Goal: Information Seeking & Learning: Find specific page/section

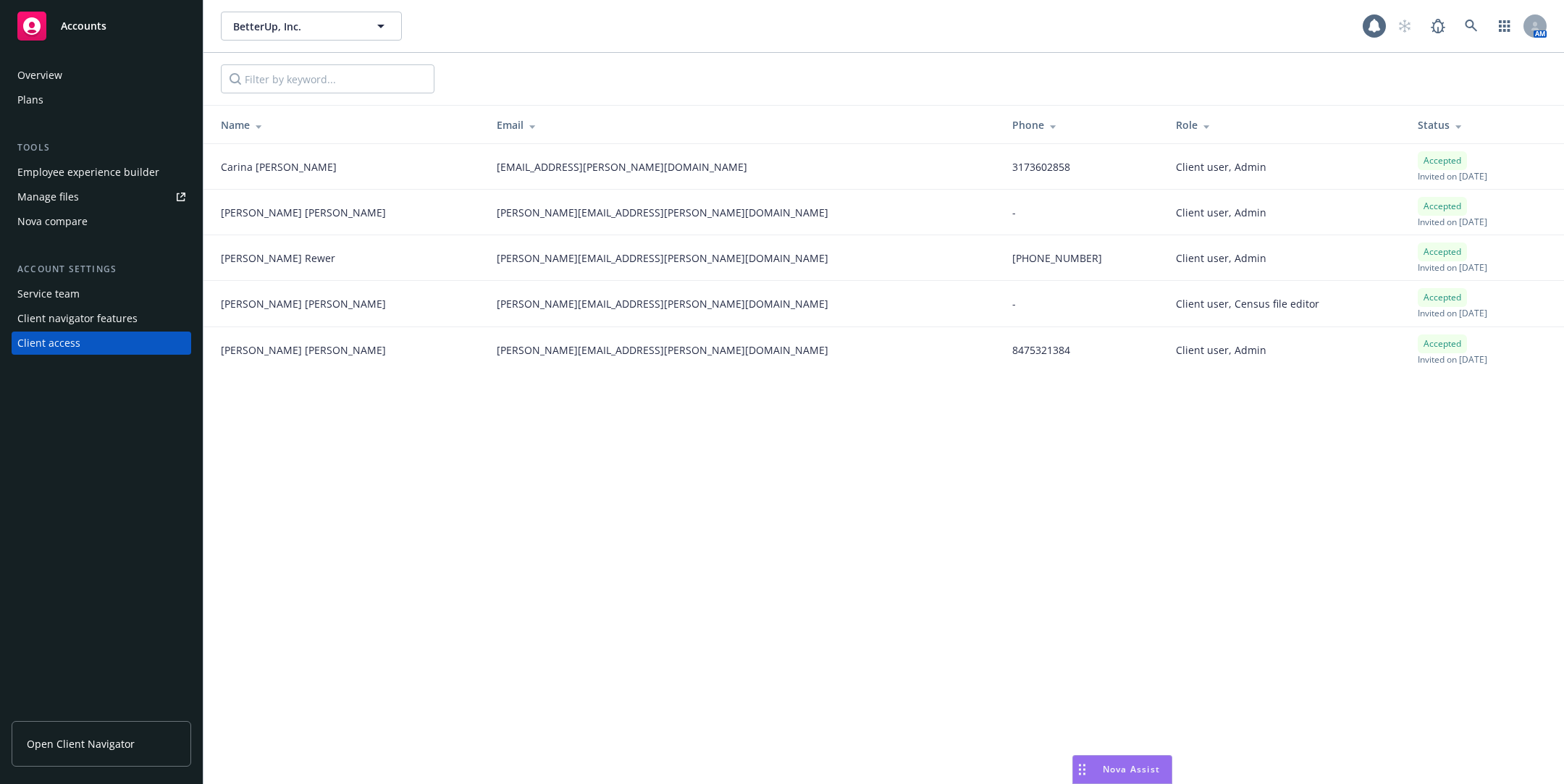
click at [1141, 531] on div "BetterUp, Inc. BetterUp, Inc. 1 AM Name Email Phone Role Status Carina Antonini…" at bounding box center [884, 392] width 1361 height 784
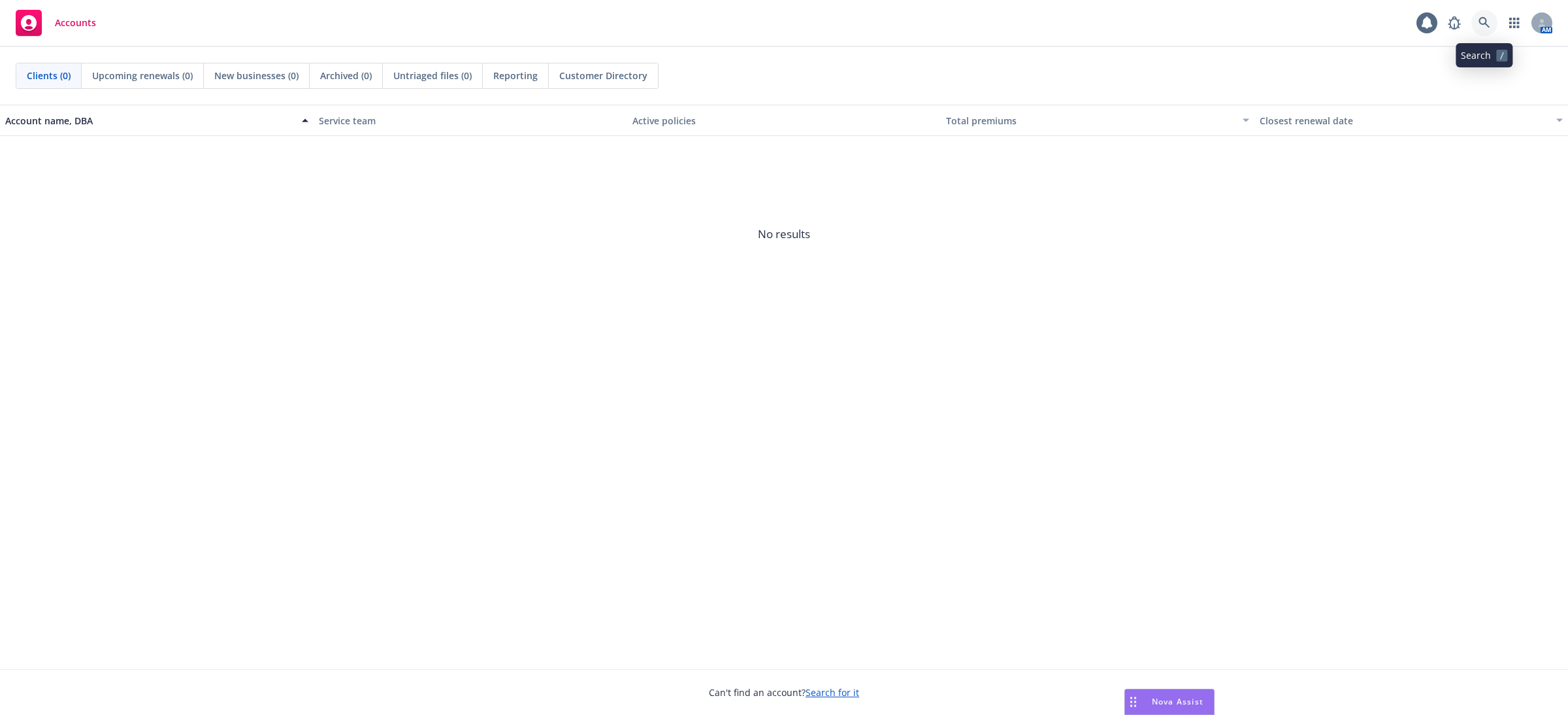
click at [1489, 17] on icon at bounding box center [1485, 23] width 12 height 12
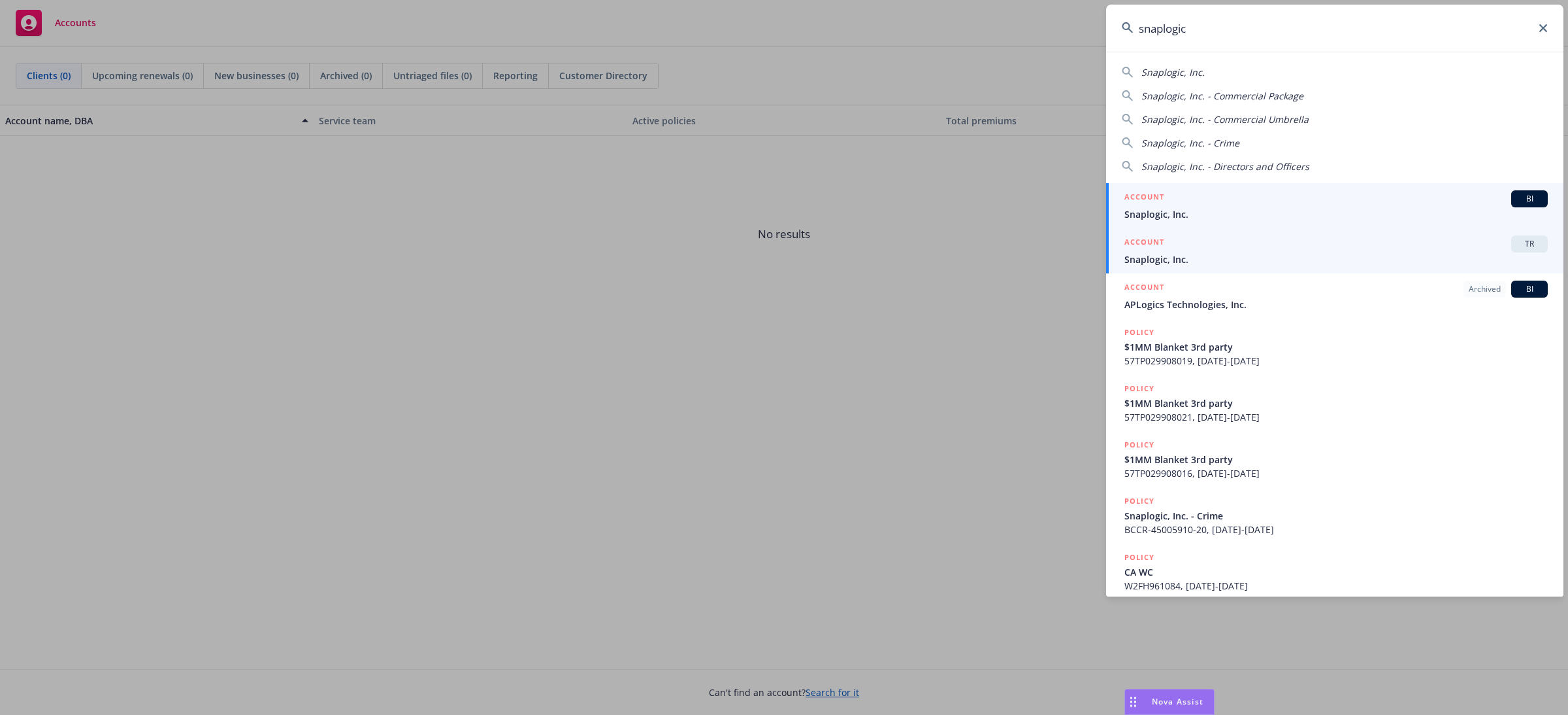
type input "snaplogic"
click at [1203, 260] on span "Snaplogic, Inc." at bounding box center [1335, 259] width 423 height 14
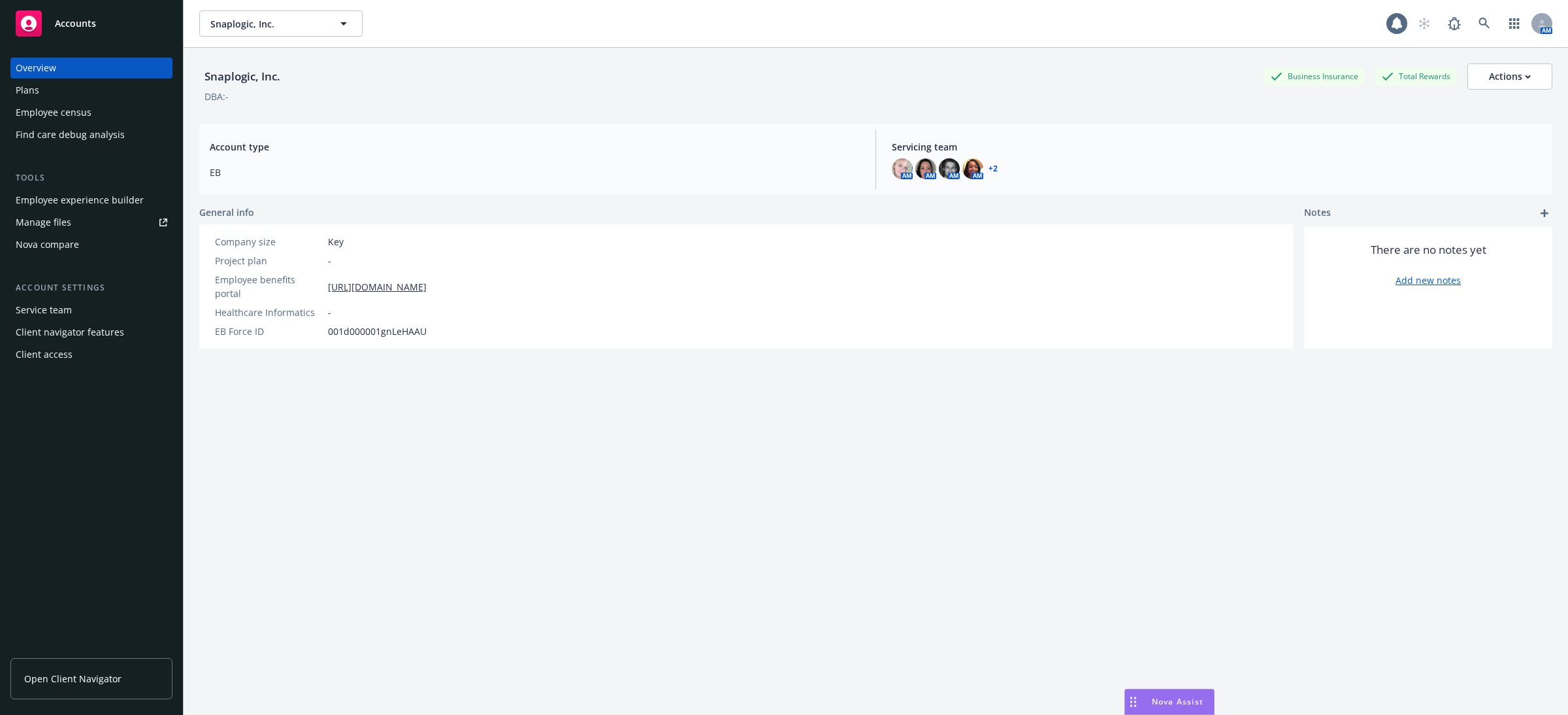
click at [119, 197] on div "Employee experience builder" at bounding box center [79, 199] width 128 height 21
click at [81, 112] on div "Employee census" at bounding box center [53, 112] width 76 height 21
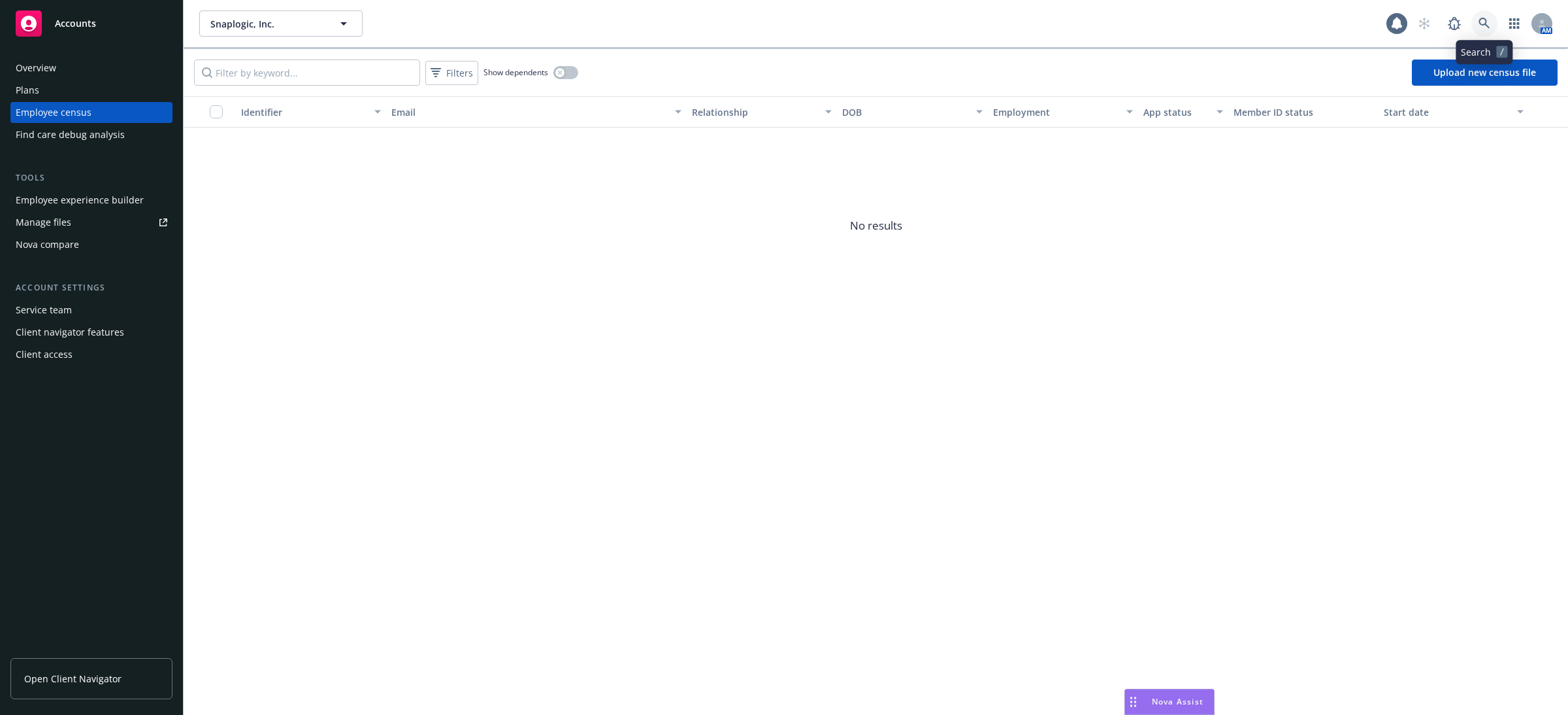
click at [1481, 22] on icon at bounding box center [1485, 24] width 12 height 12
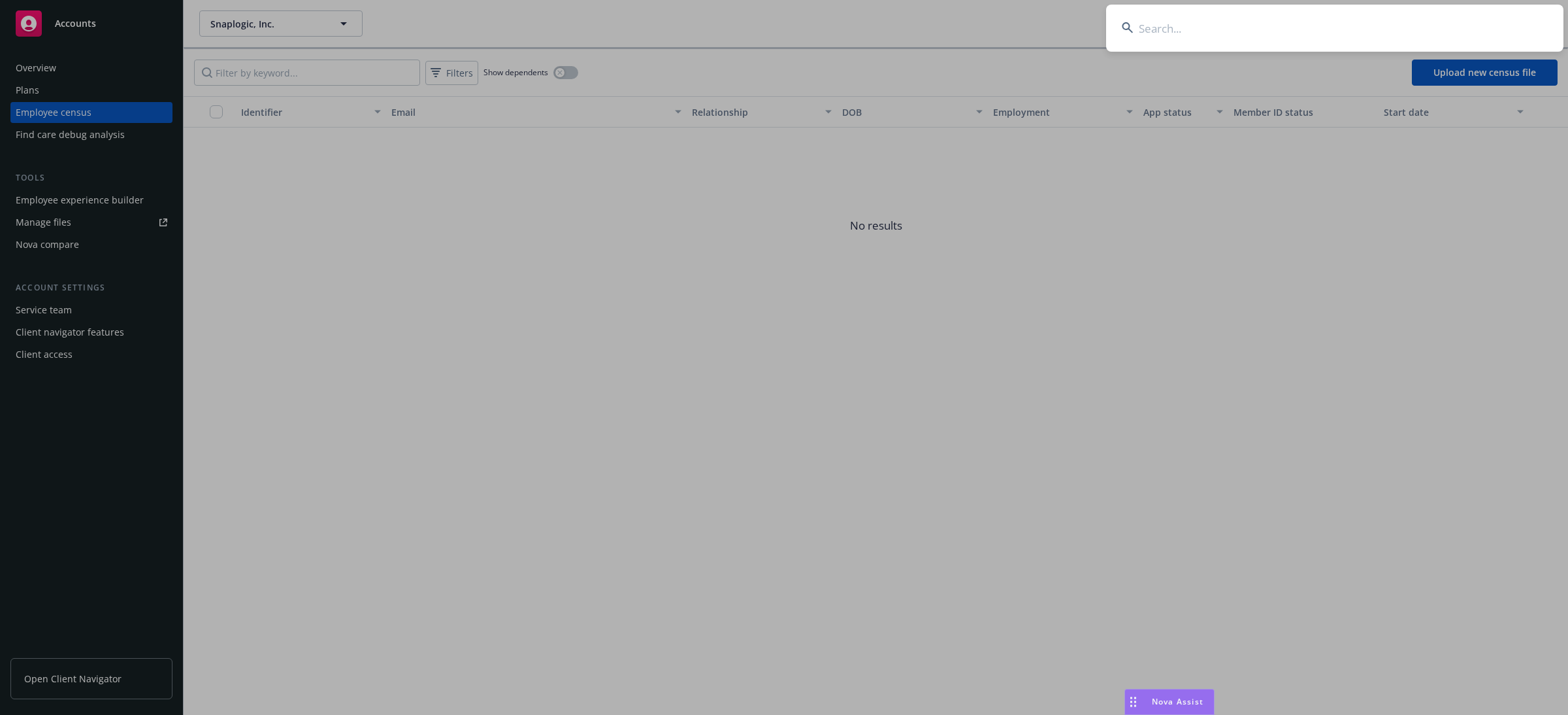
type input "d"
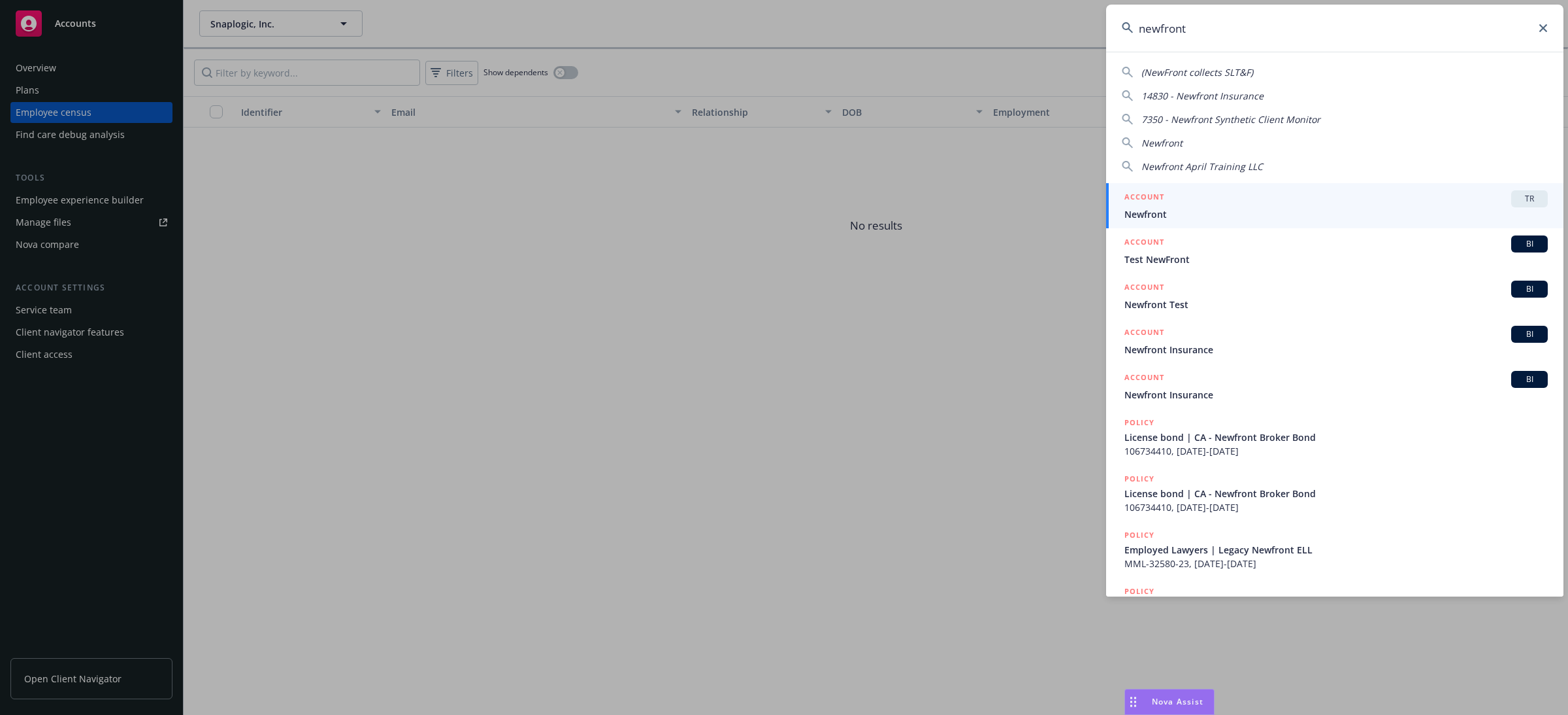
type input "newfront"
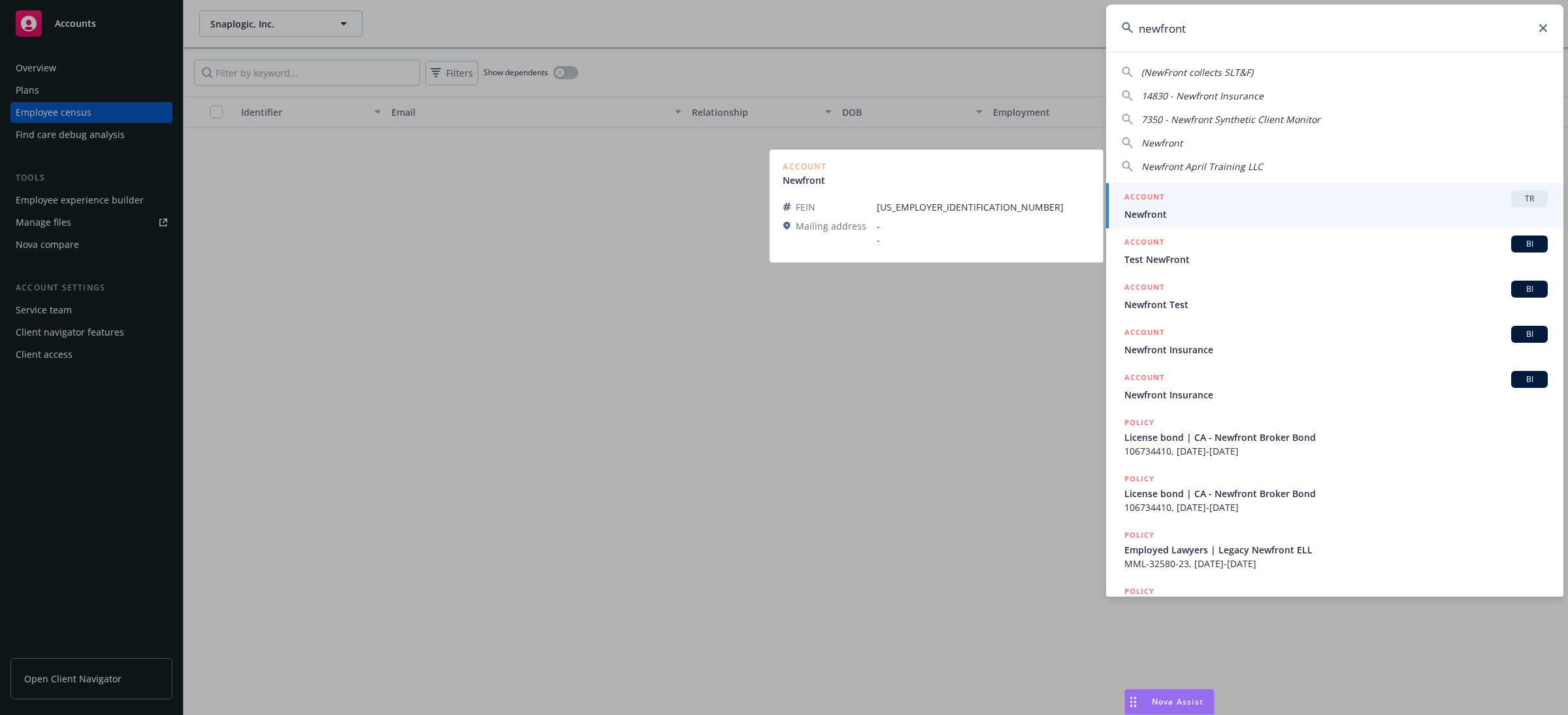
click at [1177, 214] on span "Newfront" at bounding box center [1335, 214] width 423 height 14
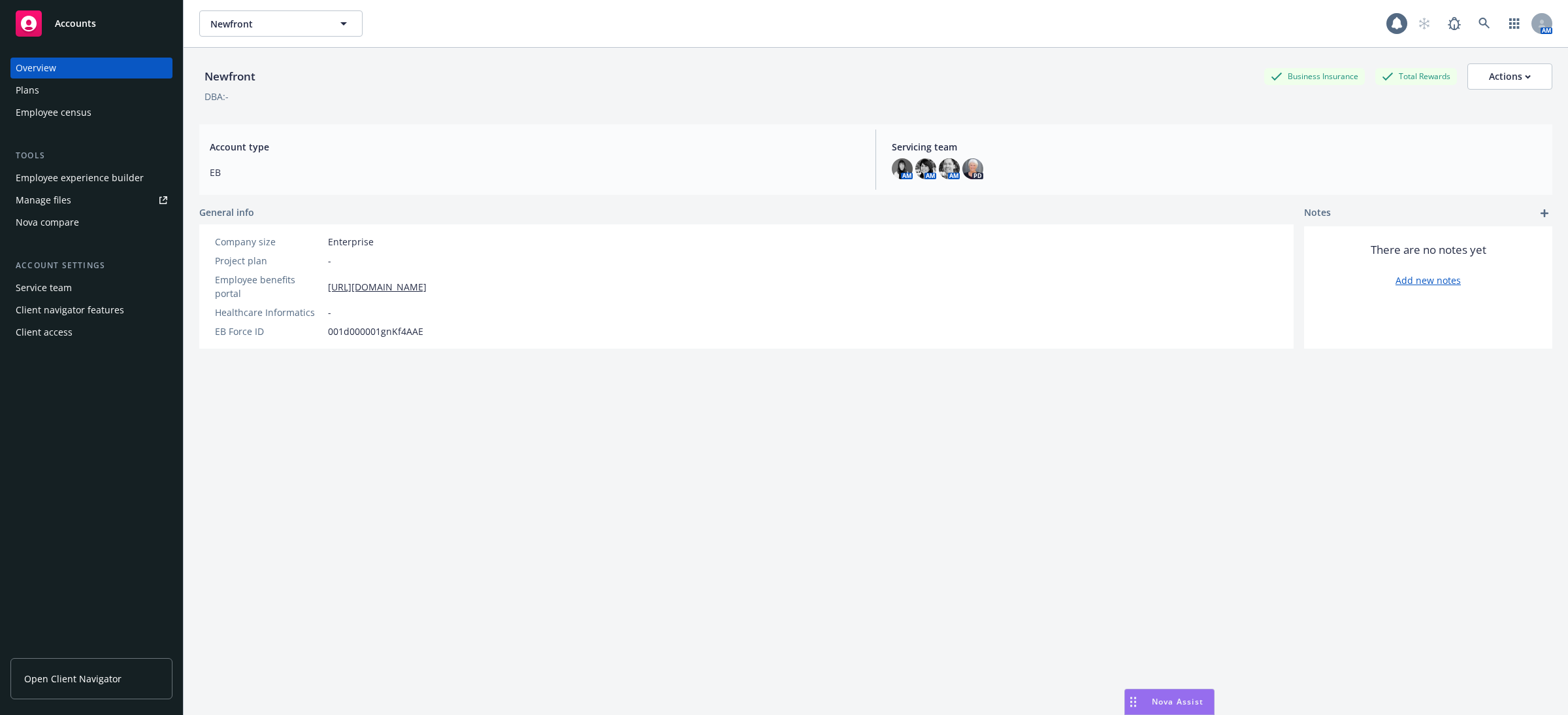
click at [85, 122] on div "Employee census" at bounding box center [53, 112] width 76 height 21
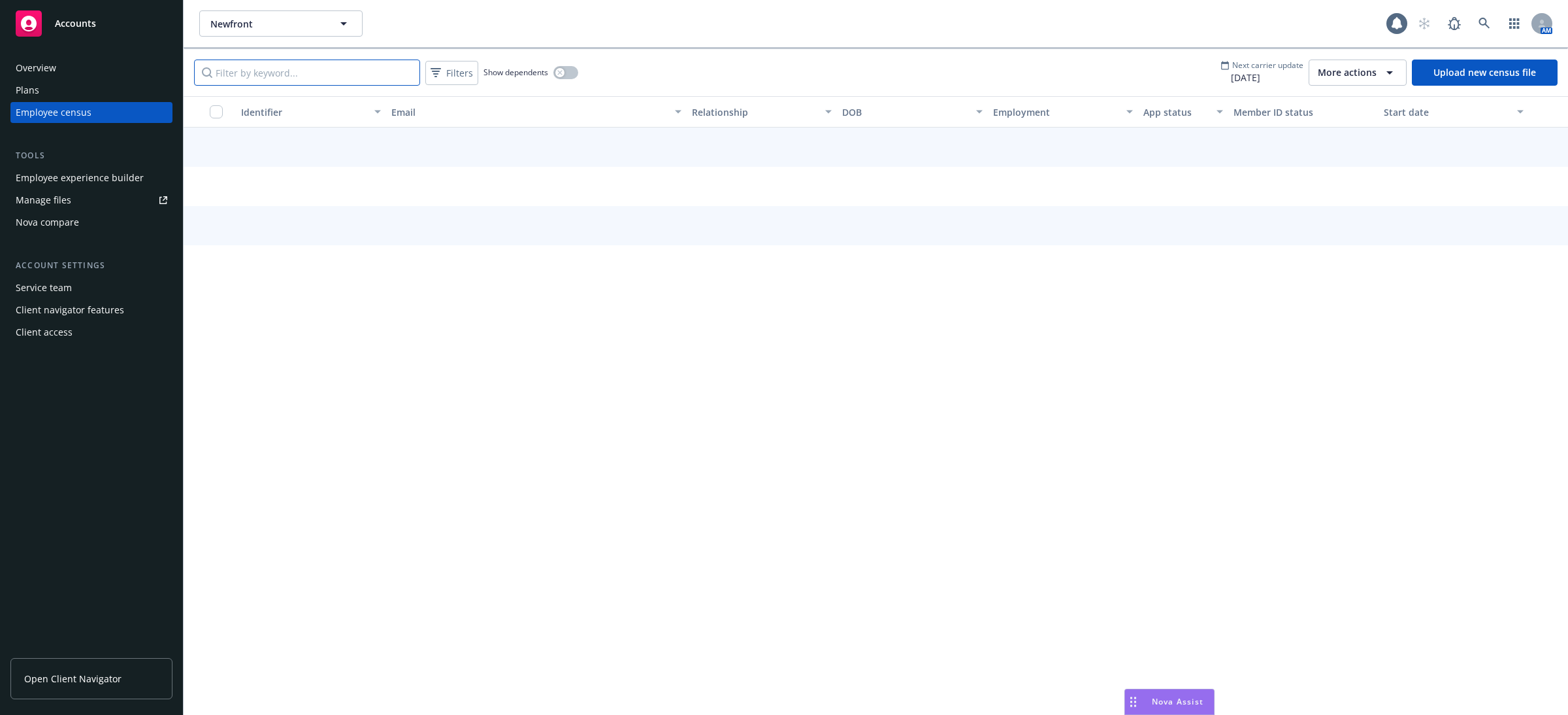
click at [279, 75] on input "Filter by keyword..." at bounding box center [307, 72] width 226 height 26
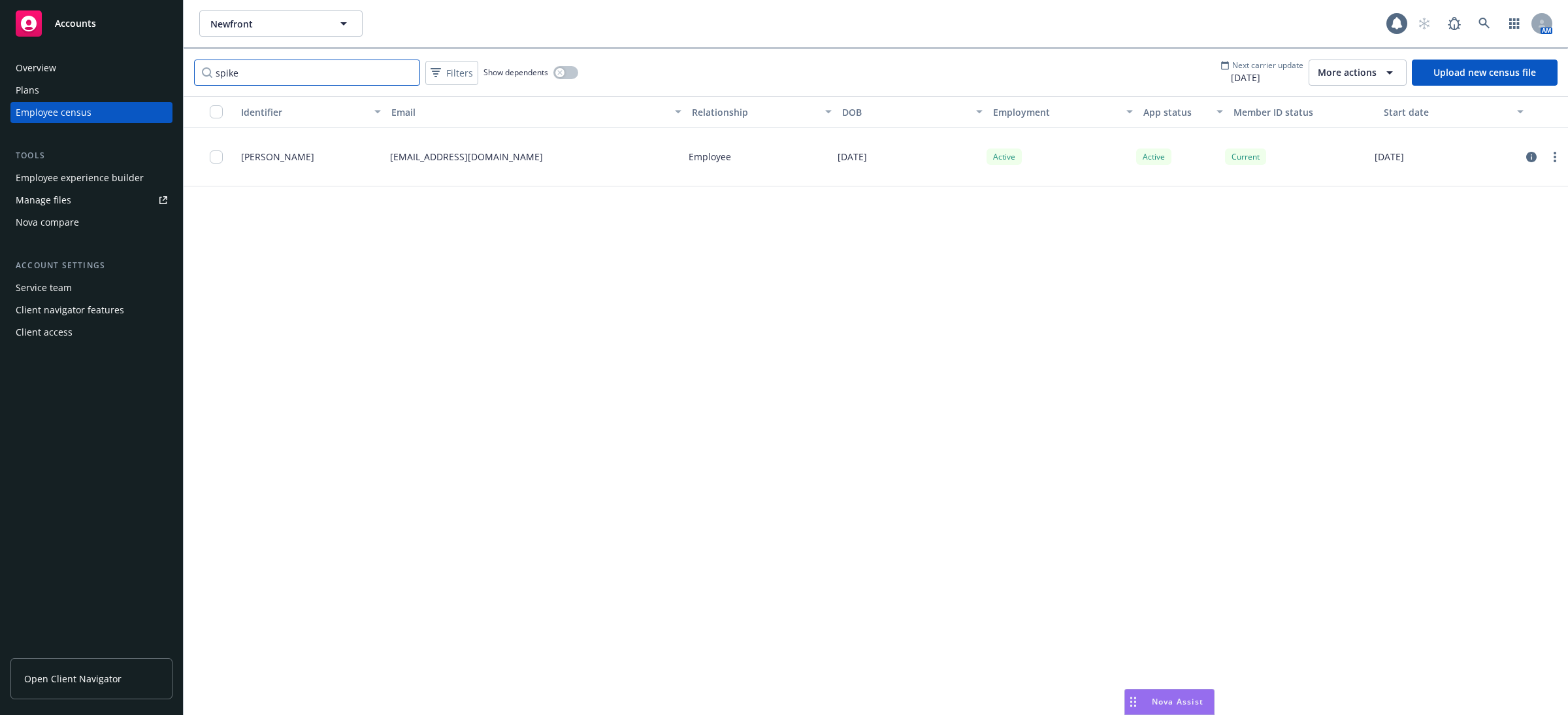
type input "spike"
click at [1245, 162] on div "Current" at bounding box center [1246, 156] width 41 height 16
click at [1533, 160] on icon "circleInformation" at bounding box center [1531, 157] width 10 height 10
click at [1253, 158] on div "Current" at bounding box center [1246, 156] width 41 height 16
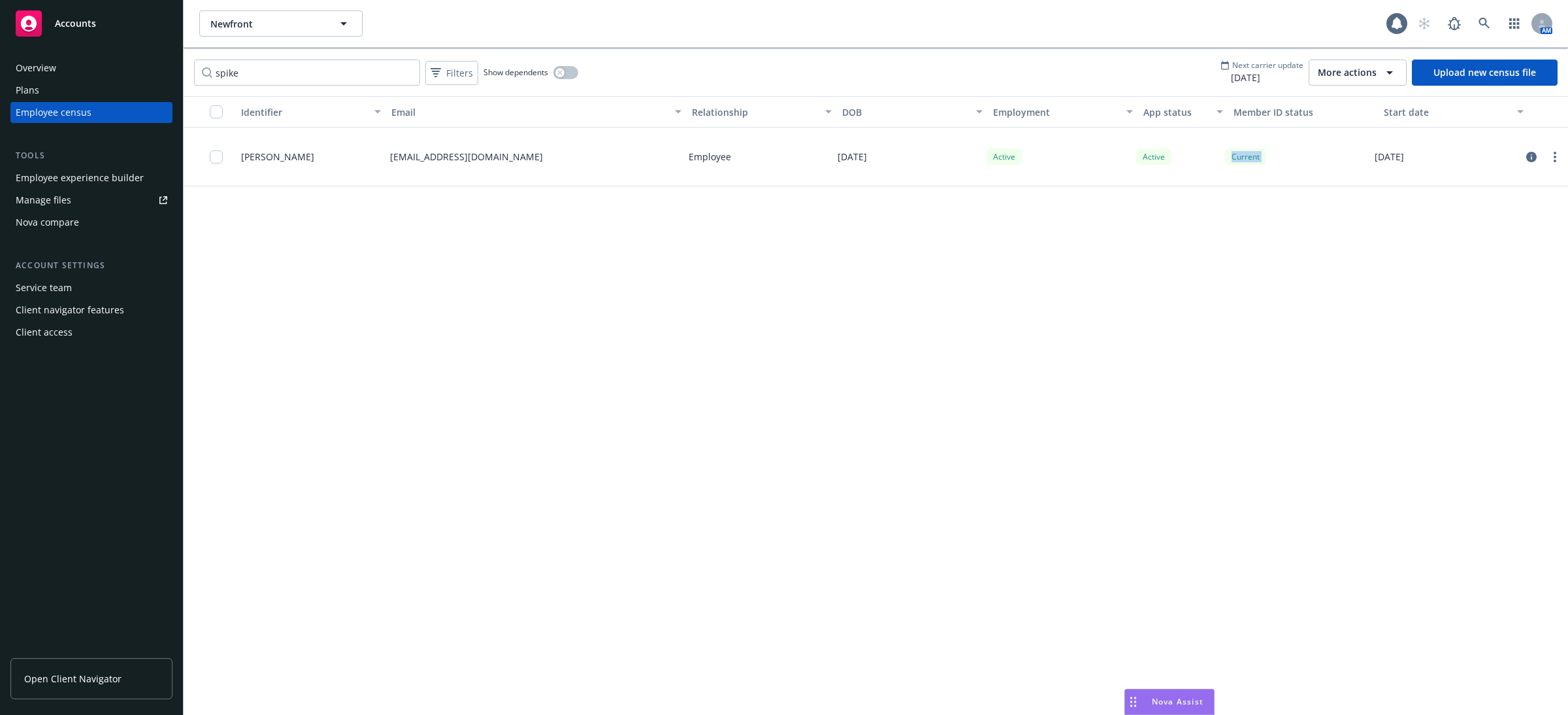
click at [1253, 158] on div "Current" at bounding box center [1246, 156] width 41 height 16
click at [1249, 197] on div "Identifier Email Relationship DOB Employment App status Member ID status Start …" at bounding box center [876, 406] width 1385 height 619
click at [1532, 161] on icon "circleInformation" at bounding box center [1531, 157] width 10 height 10
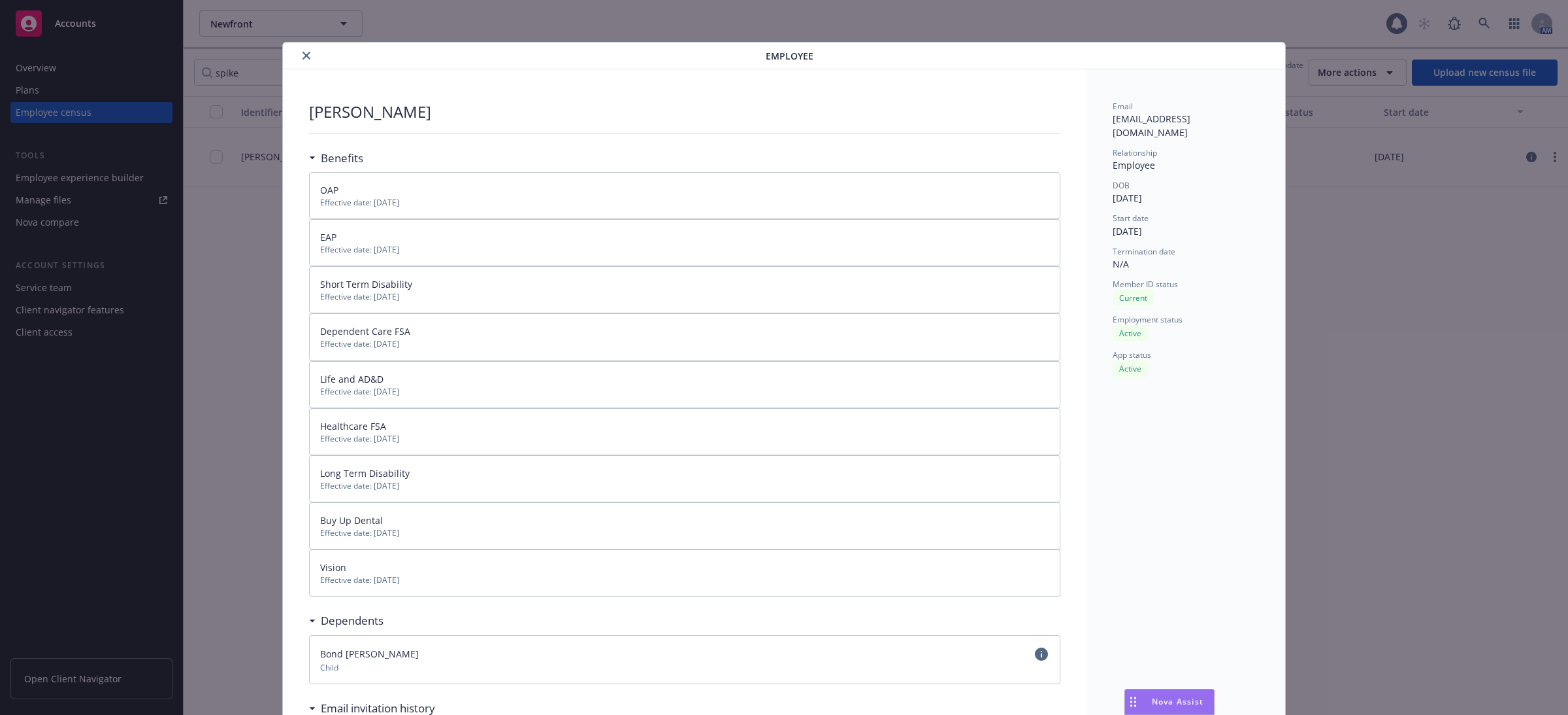
scroll to position [39, 0]
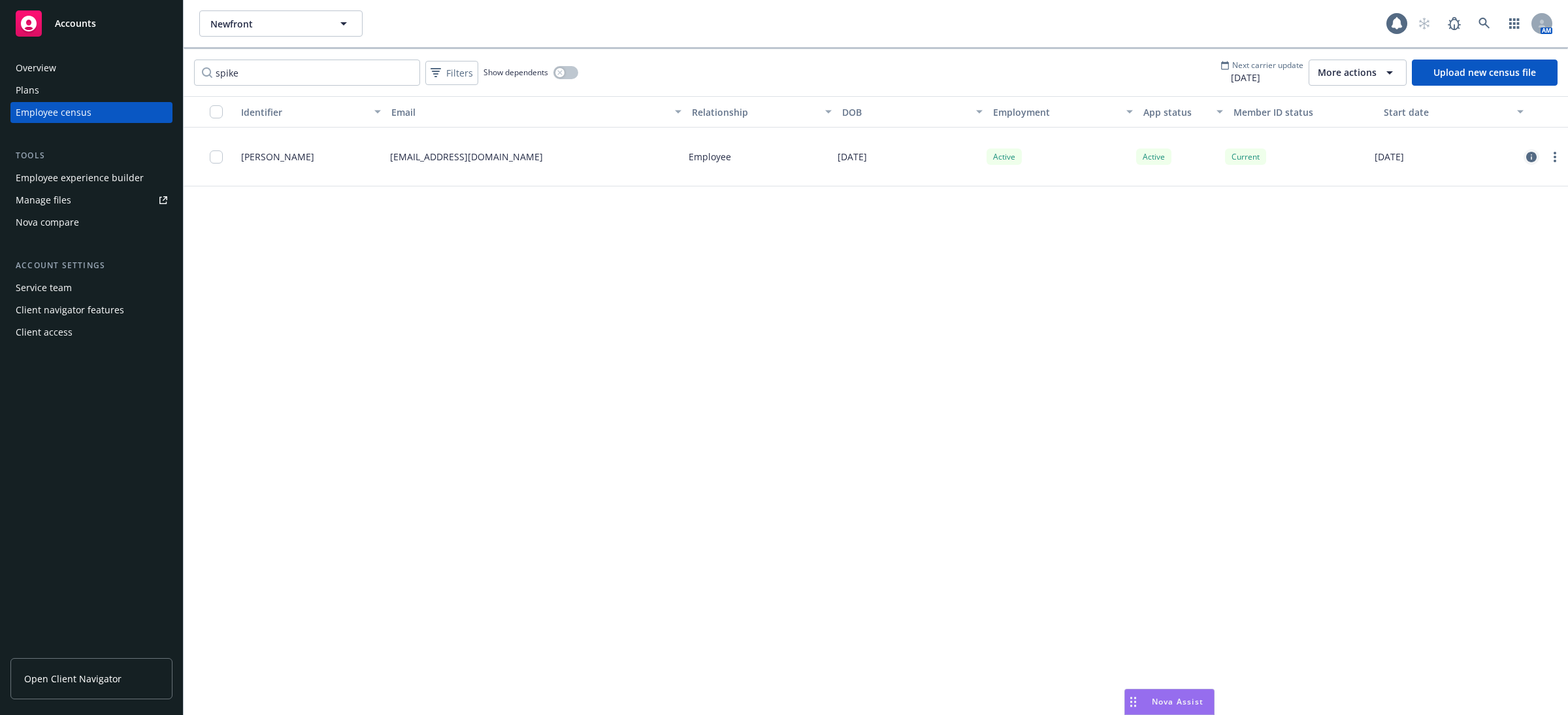
click at [1529, 156] on icon "circleInformation" at bounding box center [1531, 157] width 10 height 10
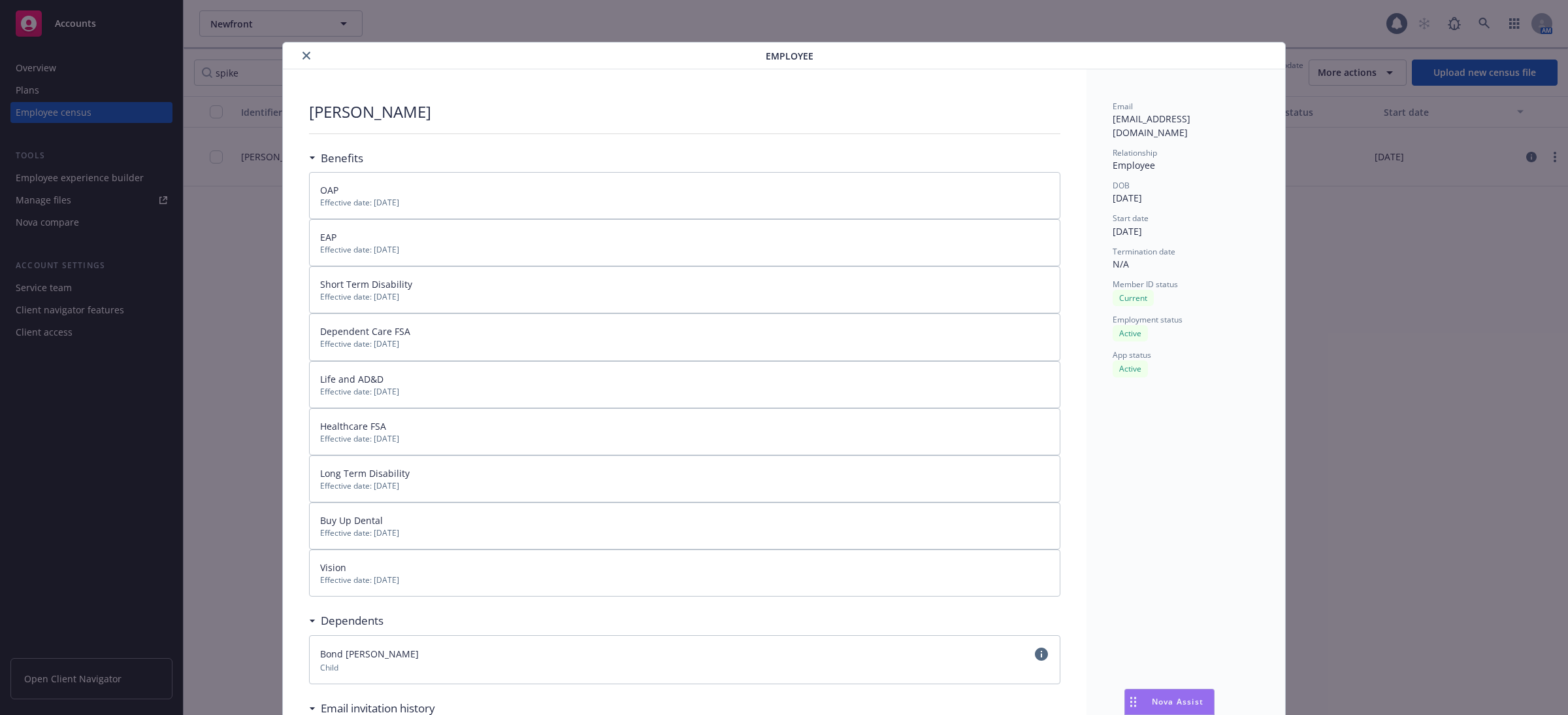
scroll to position [39, 0]
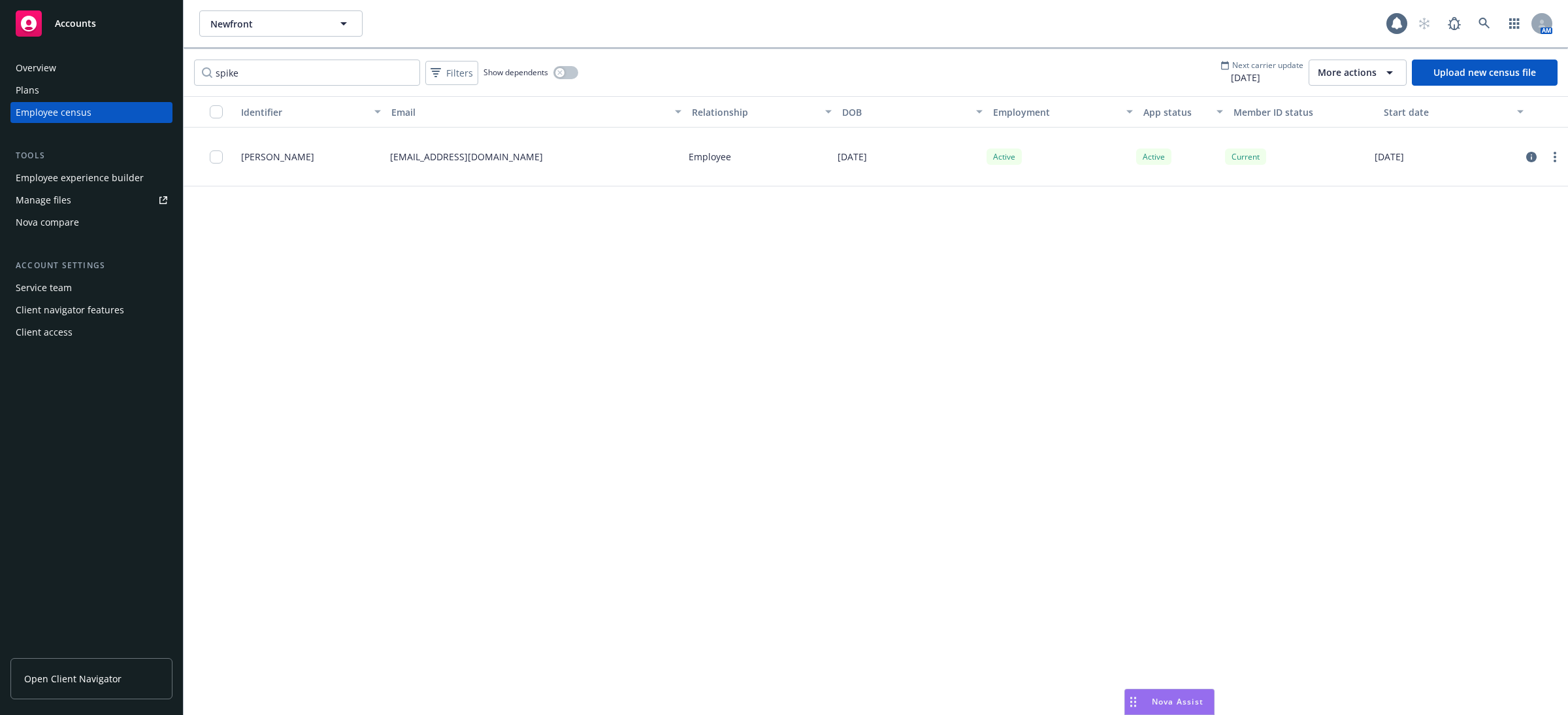
drag, startPoint x: 1508, startPoint y: 228, endPoint x: 1417, endPoint y: 215, distance: 91.9
click at [1416, 215] on div "Identifier Email Relationship DOB Employment App status Member ID status Start …" at bounding box center [876, 406] width 1385 height 619
click at [1539, 158] on link "circleInformation" at bounding box center [1531, 157] width 15 height 15
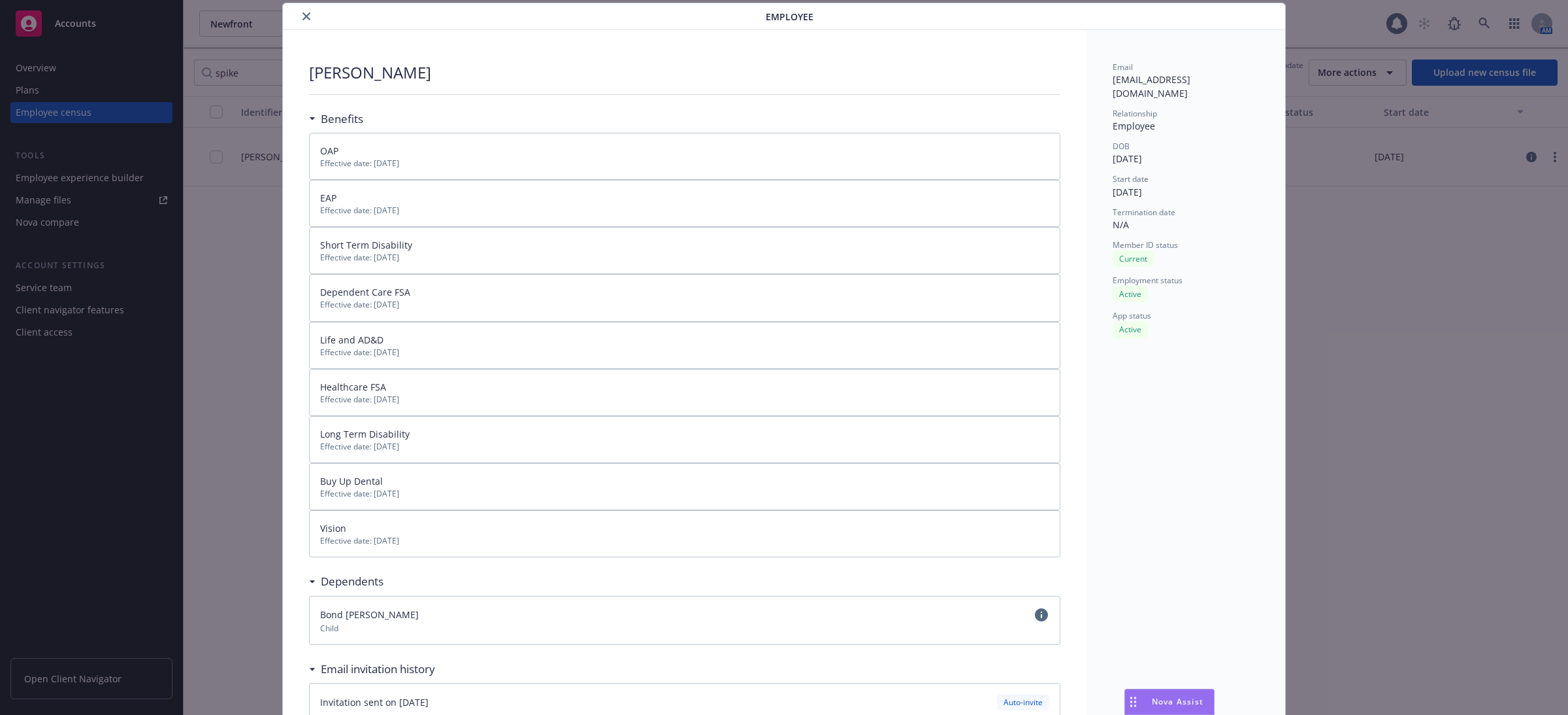
scroll to position [167, 0]
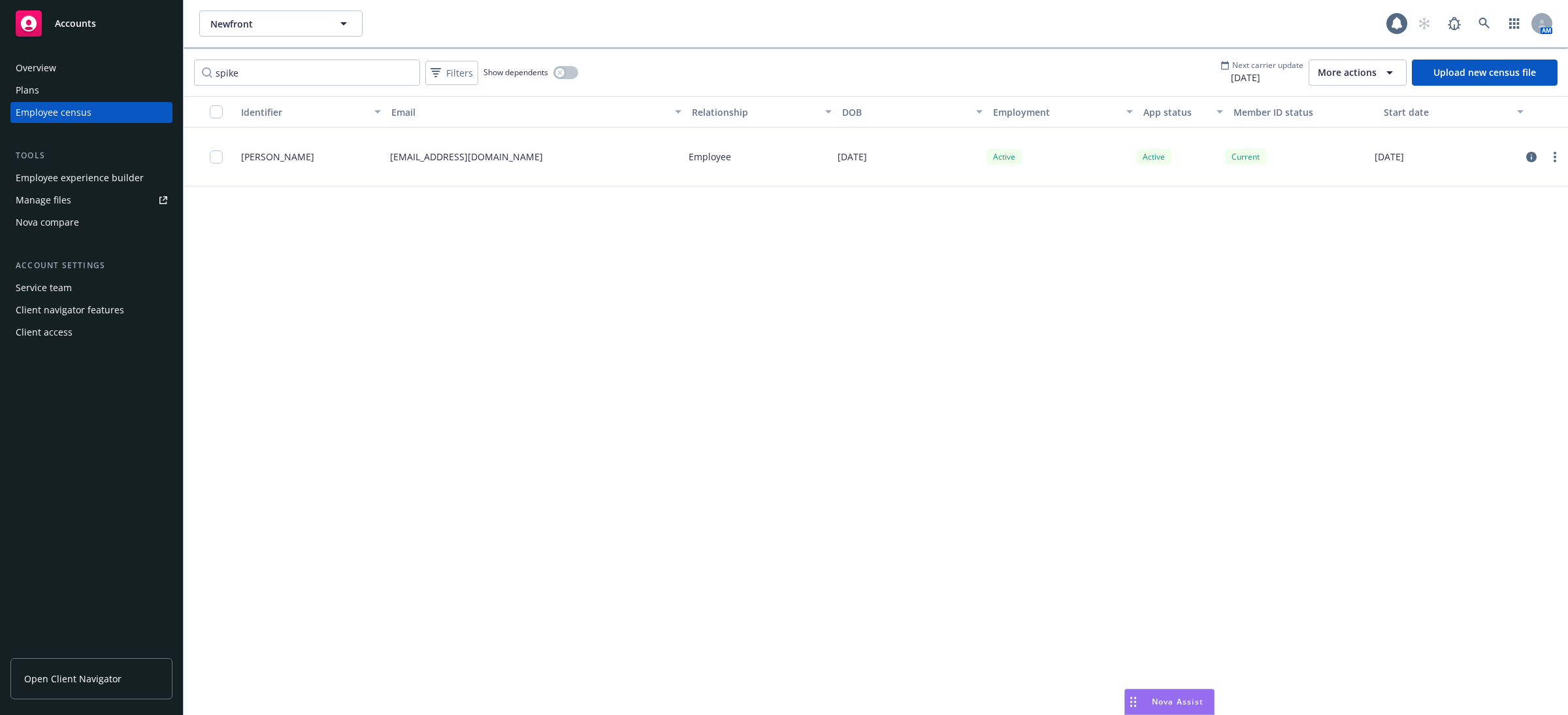
click at [1246, 162] on div "Current" at bounding box center [1246, 156] width 41 height 16
click at [1134, 156] on div "Active" at bounding box center [1175, 157] width 89 height 59
click at [1155, 156] on div "Active" at bounding box center [1153, 156] width 35 height 16
click at [1536, 154] on icon "circleInformation" at bounding box center [1531, 157] width 10 height 10
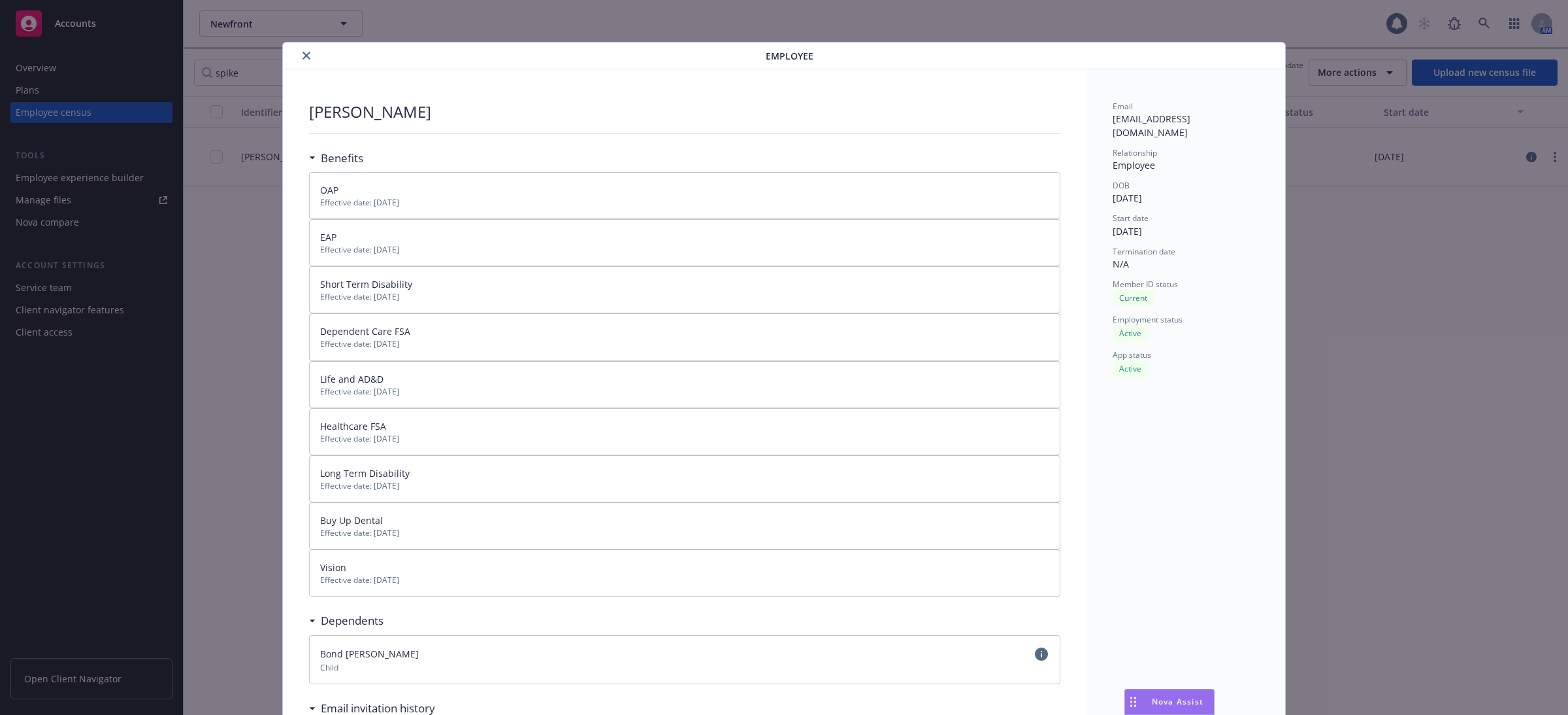
scroll to position [39, 0]
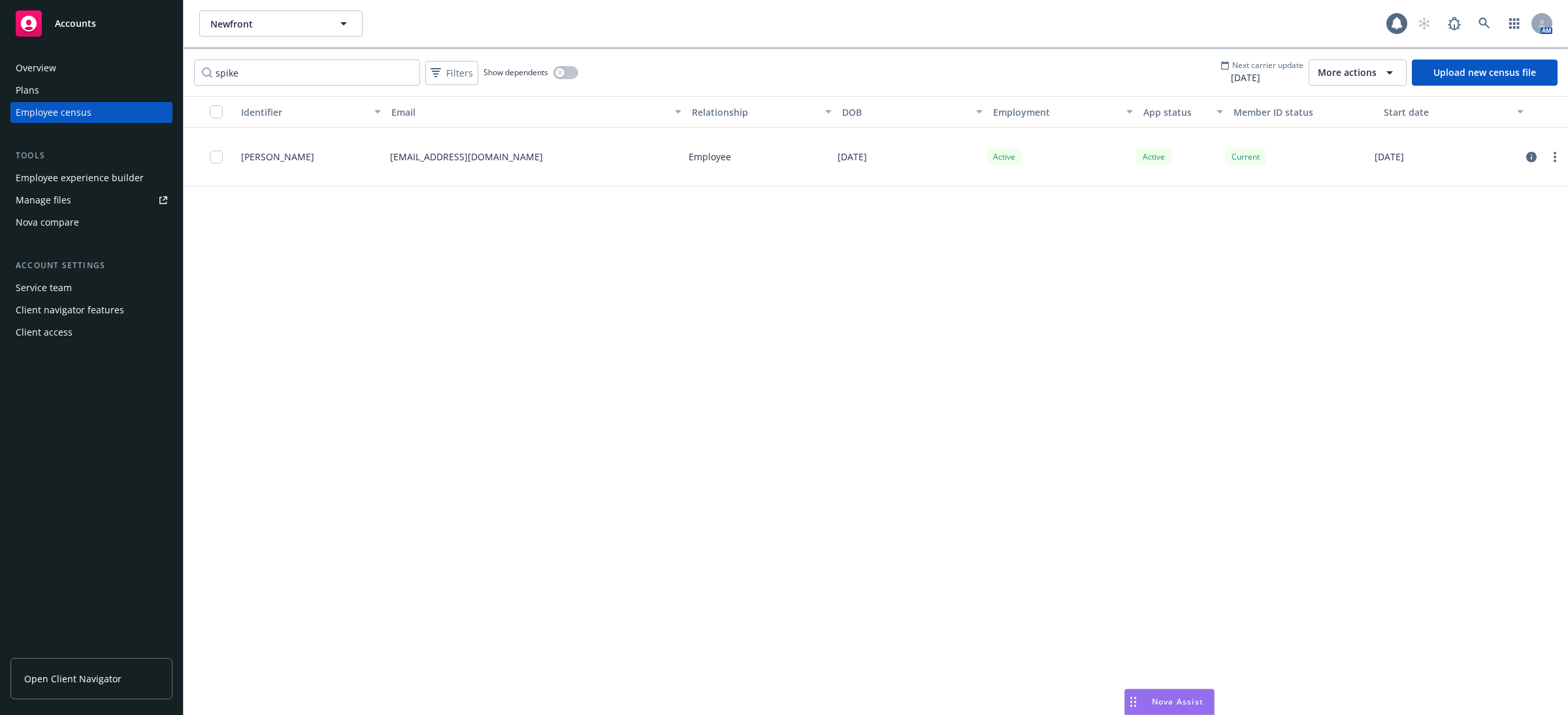
click at [1318, 159] on div "Current" at bounding box center [1294, 157] width 149 height 59
click at [286, 162] on span "Eugene Lipkin" at bounding box center [278, 157] width 73 height 14
click at [1252, 162] on div "Current" at bounding box center [1246, 156] width 41 height 16
click at [1525, 158] on link "circleInformation" at bounding box center [1531, 157] width 15 height 15
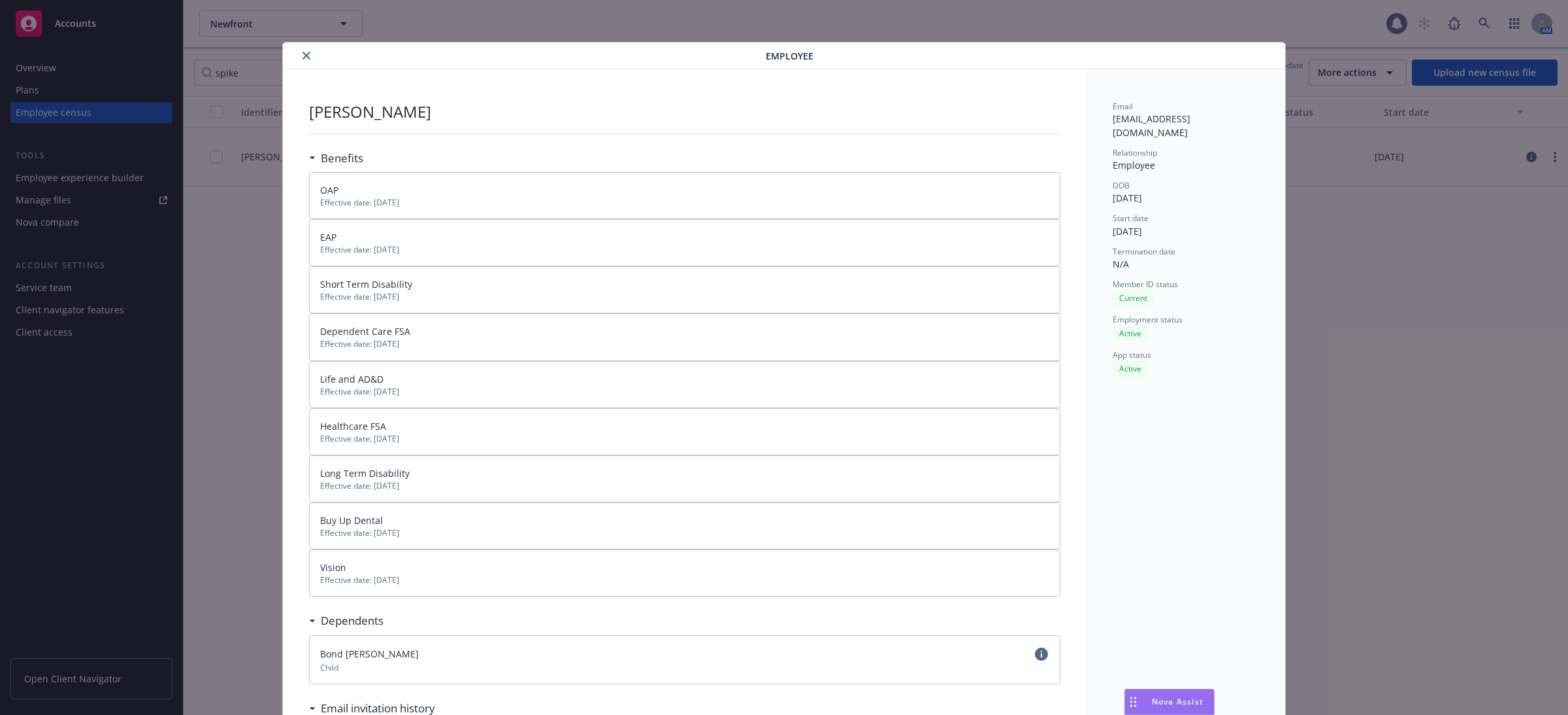
scroll to position [39, 0]
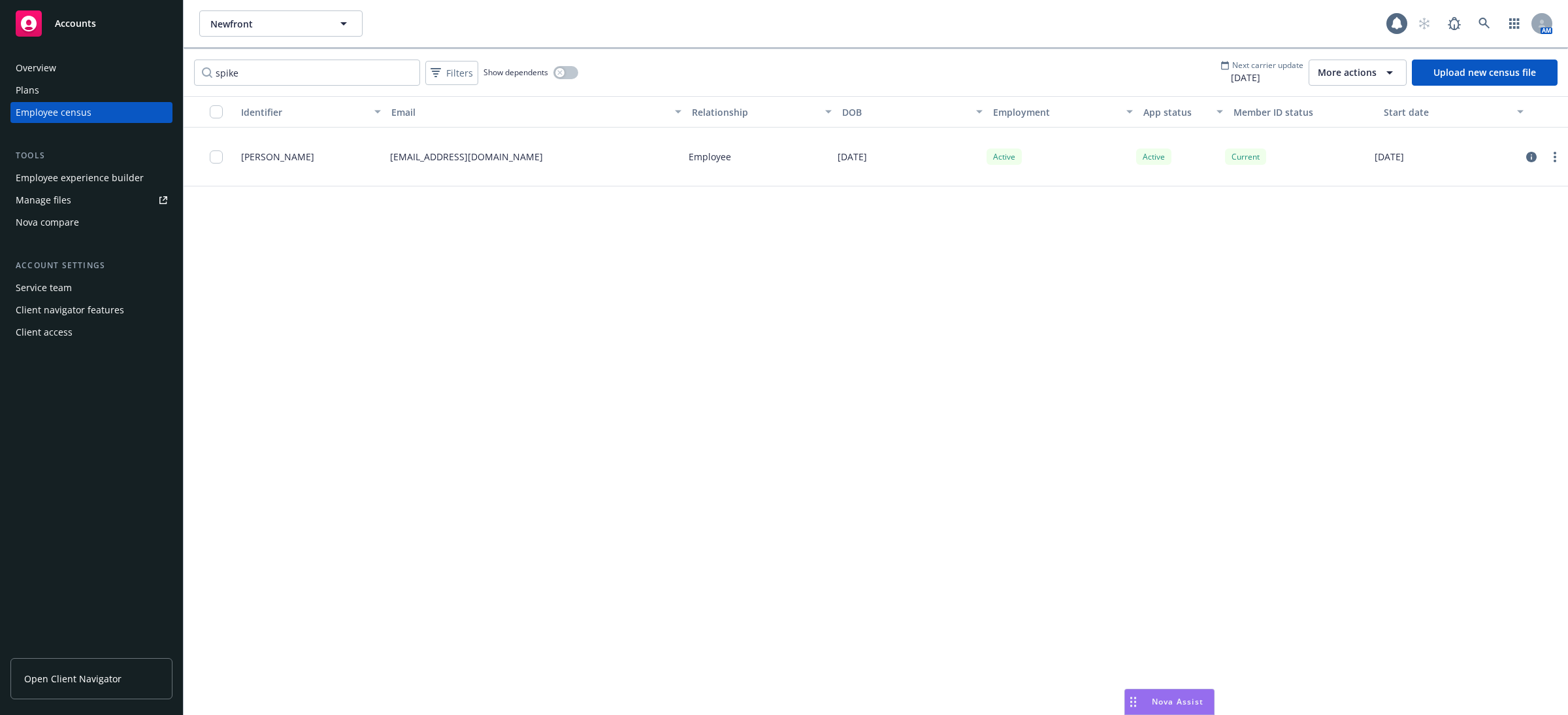
click at [1256, 72] on span "08/25/2025" at bounding box center [1261, 78] width 83 height 14
click at [1349, 74] on span "More actions" at bounding box center [1347, 72] width 59 height 13
click at [1374, 126] on span "Auto-invites settings" at bounding box center [1374, 124] width 89 height 14
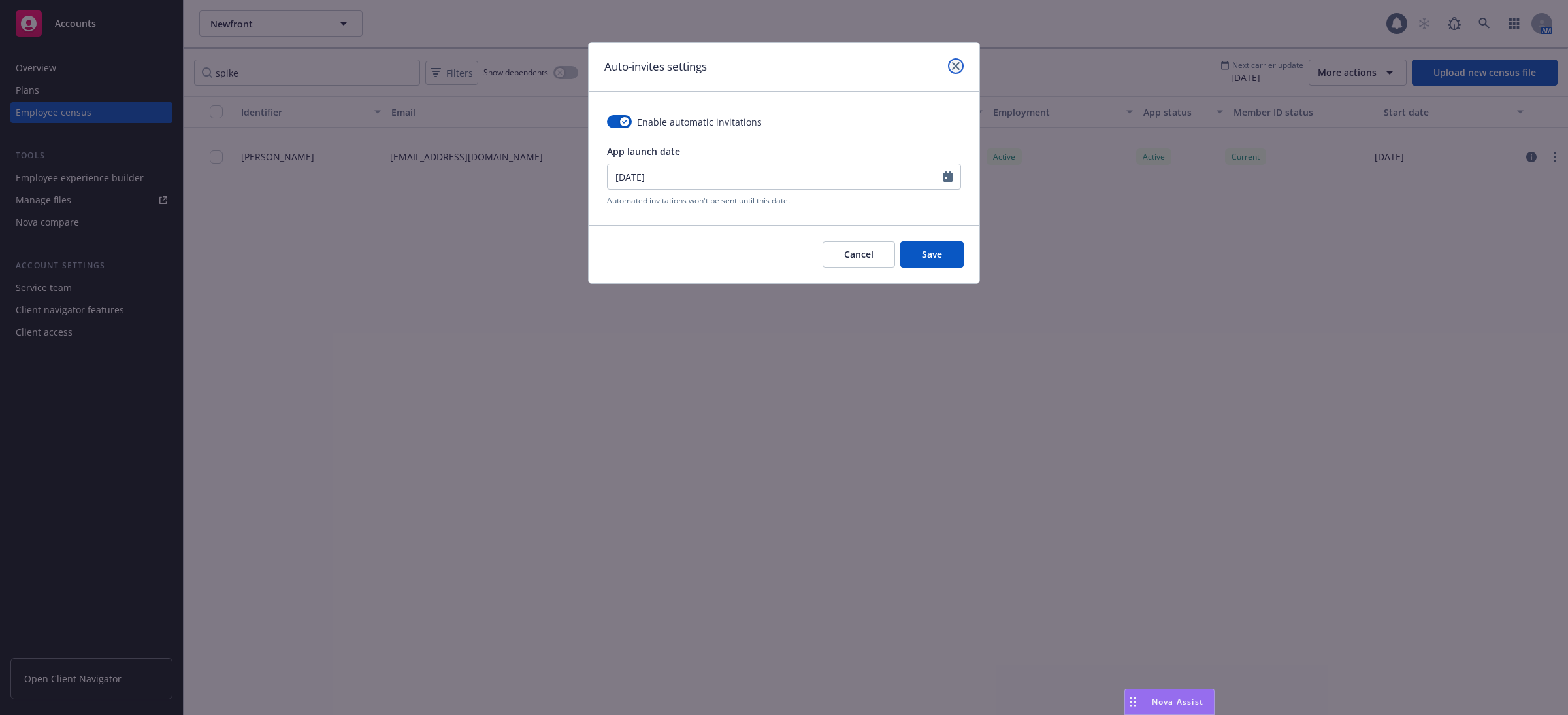
click at [950, 61] on link "close" at bounding box center [956, 66] width 15 height 15
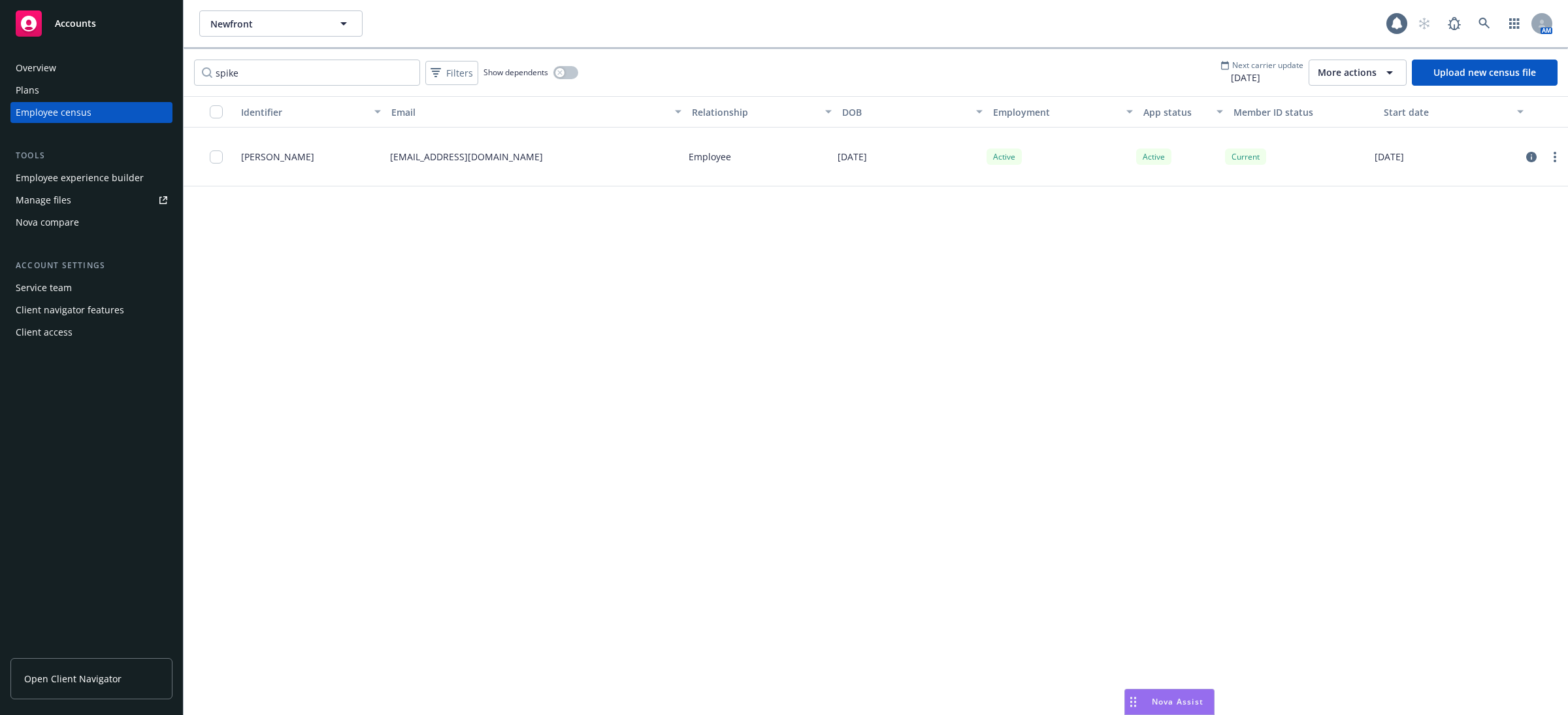
click at [1345, 69] on span "More actions" at bounding box center [1347, 72] width 59 height 13
click at [1373, 147] on span "Bindbee connection settings" at bounding box center [1392, 146] width 125 height 14
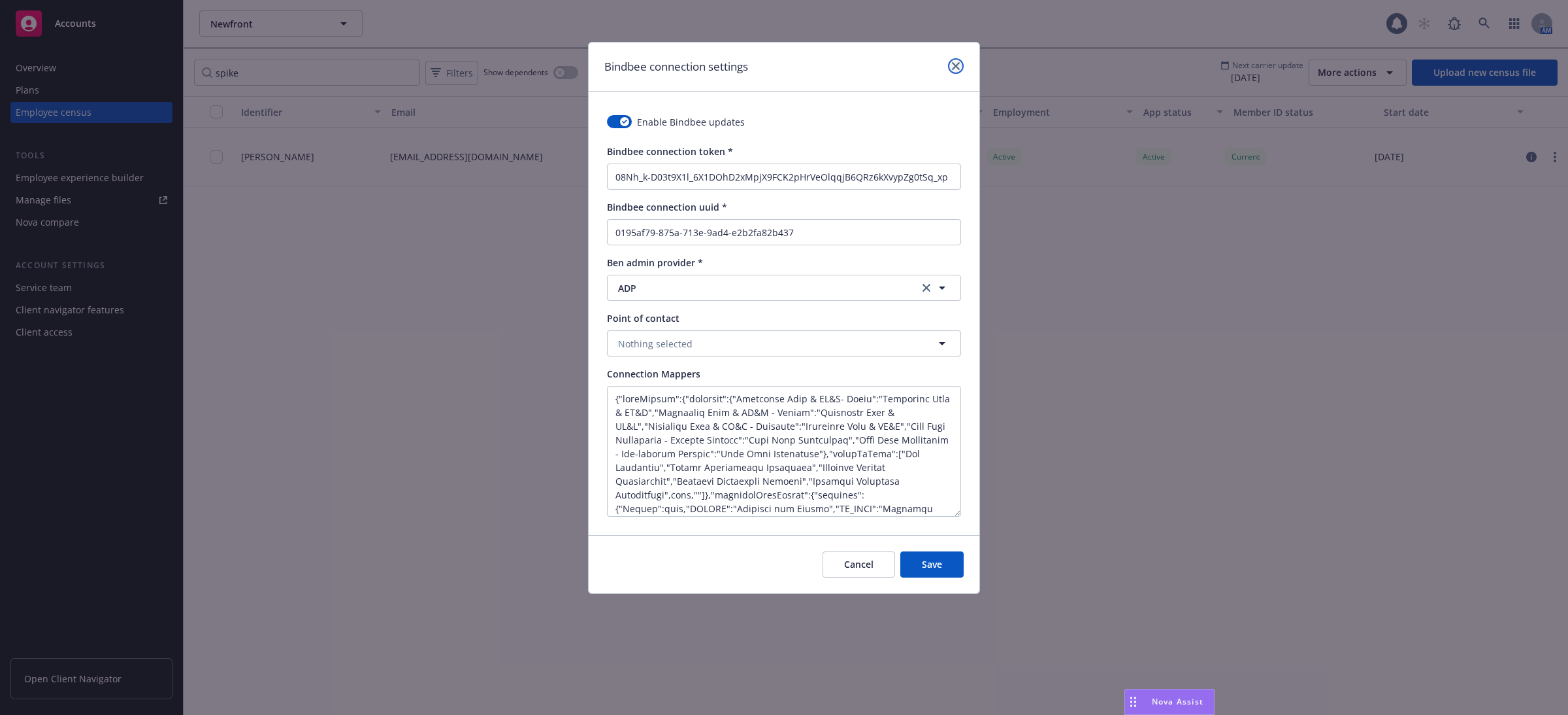
click at [959, 66] on link "close" at bounding box center [956, 66] width 15 height 15
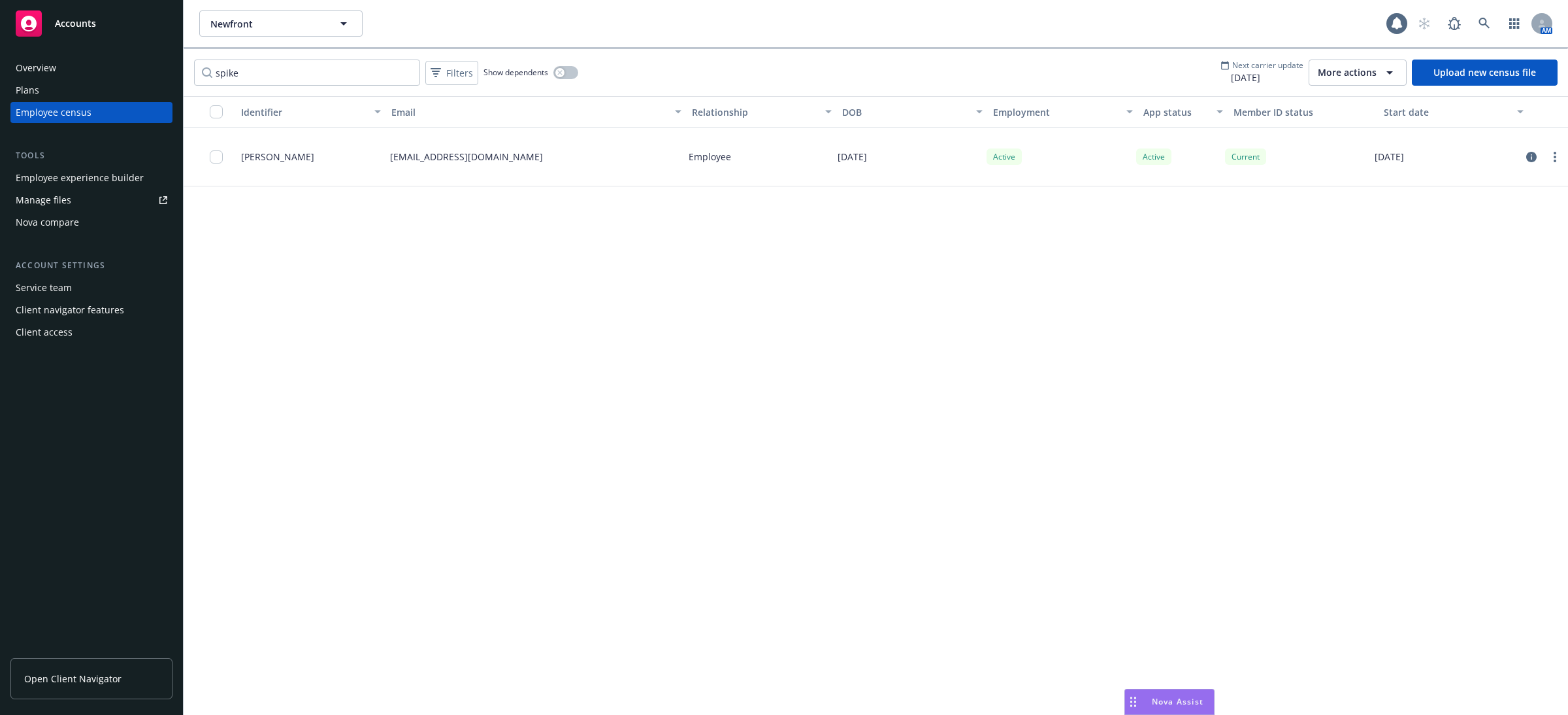
click at [1327, 72] on span "More actions" at bounding box center [1347, 72] width 59 height 13
click at [1405, 267] on div "Identifier Email Relationship DOB Employment App status Member ID status Start …" at bounding box center [876, 406] width 1385 height 619
click at [1342, 76] on span "More actions" at bounding box center [1347, 72] width 59 height 13
click at [1341, 109] on span "View update history" at bounding box center [1373, 103] width 87 height 14
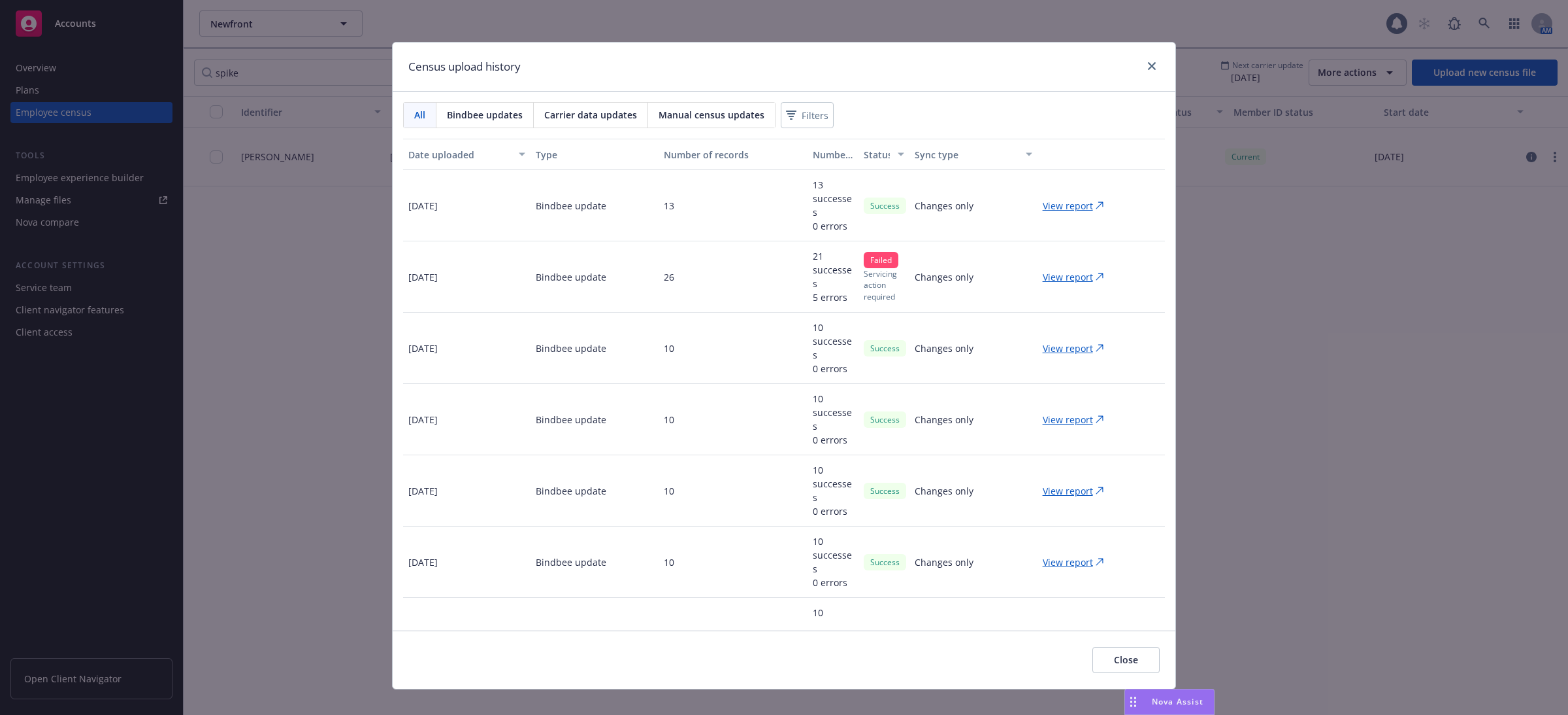
click at [1061, 208] on p "View report" at bounding box center [1067, 205] width 50 height 14
click at [1080, 204] on p "View report" at bounding box center [1067, 205] width 50 height 14
click at [1160, 74] on div "Census upload history" at bounding box center [784, 67] width 783 height 49
click at [1153, 72] on link "close" at bounding box center [1152, 66] width 15 height 15
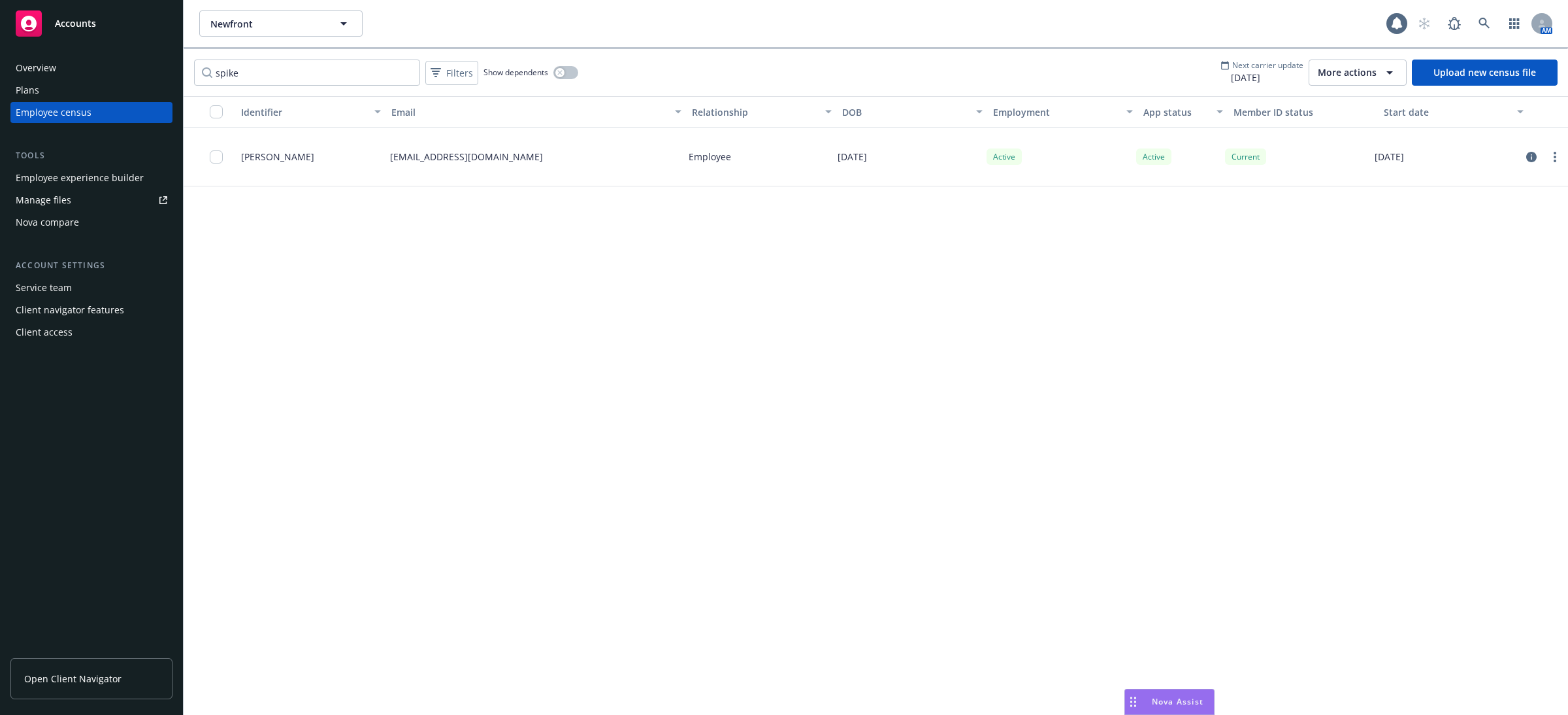
click at [1161, 158] on div "Active" at bounding box center [1153, 156] width 35 height 16
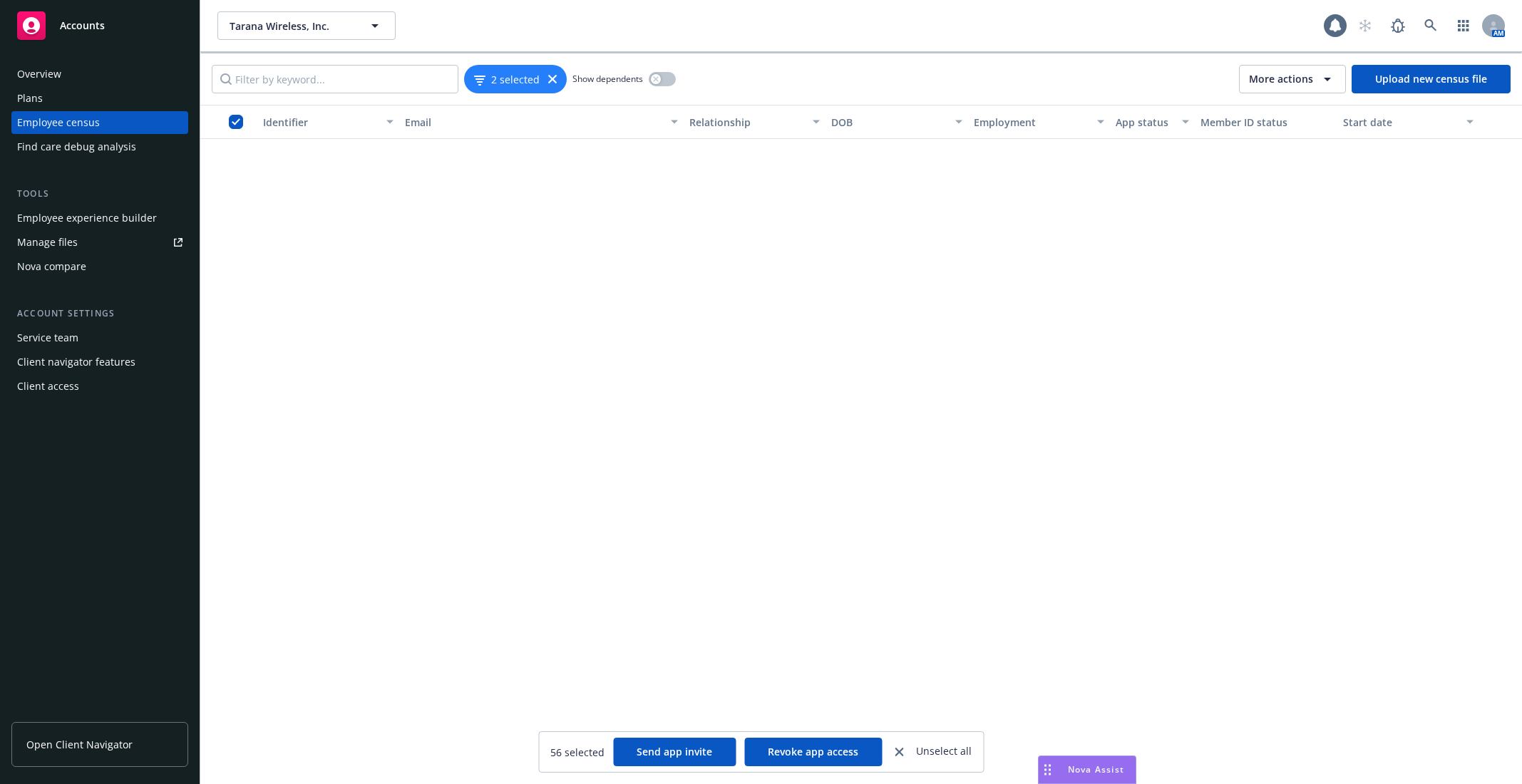
scroll to position [2946, 0]
